Goal: Task Accomplishment & Management: Use online tool/utility

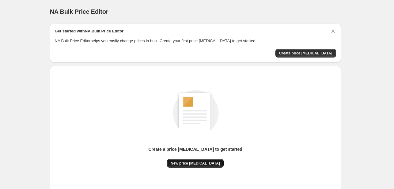
click at [188, 162] on span "New price change job" at bounding box center [195, 163] width 49 height 5
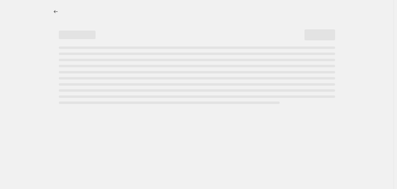
select select "percentage"
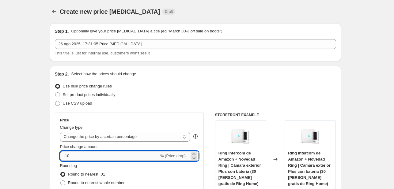
click at [142, 156] on input "-10" at bounding box center [109, 156] width 99 height 10
type input "-1"
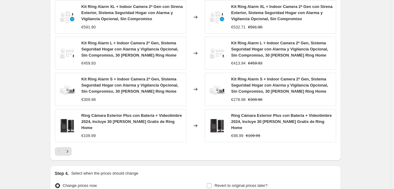
scroll to position [457, 0]
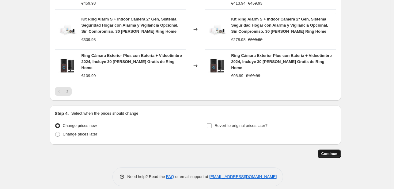
type input "-25"
click at [331, 150] on button "Continue" at bounding box center [329, 154] width 23 height 9
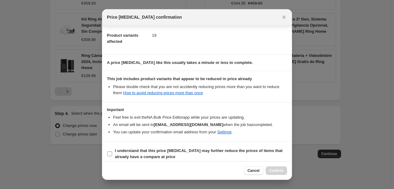
scroll to position [68, 0]
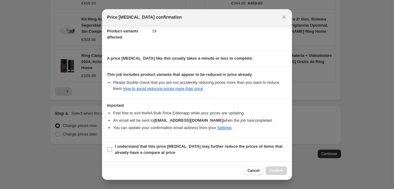
click at [125, 150] on b "I understand that this price change job may further reduce the prices of items …" at bounding box center [199, 149] width 168 height 11
click at [112, 150] on input "I understand that this price change job may further reduce the prices of items …" at bounding box center [109, 149] width 5 height 5
checkbox input "true"
click at [282, 173] on span "Confirm" at bounding box center [276, 171] width 14 height 5
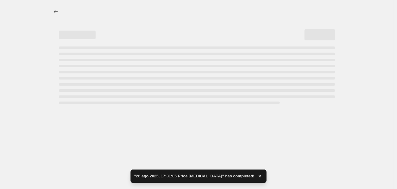
select select "percentage"
